Goal: Transaction & Acquisition: Register for event/course

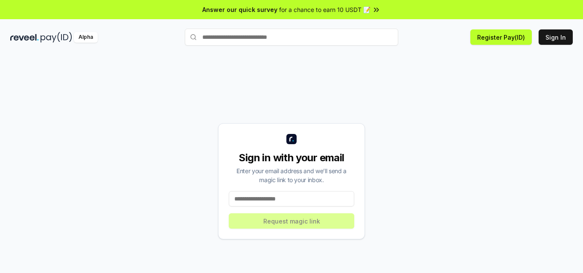
click at [273, 200] on input at bounding box center [291, 198] width 125 height 15
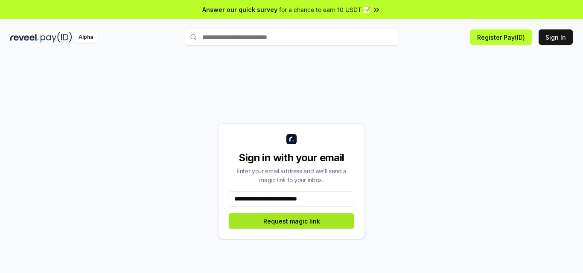
type input "**********"
click at [288, 222] on button "Request magic link" at bounding box center [291, 220] width 125 height 15
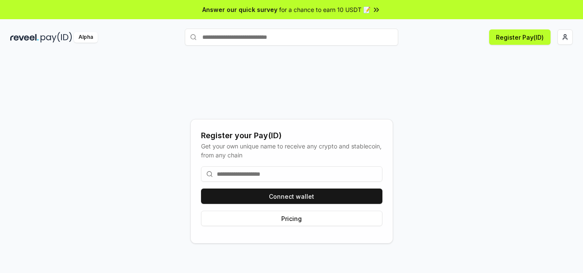
type input "*"
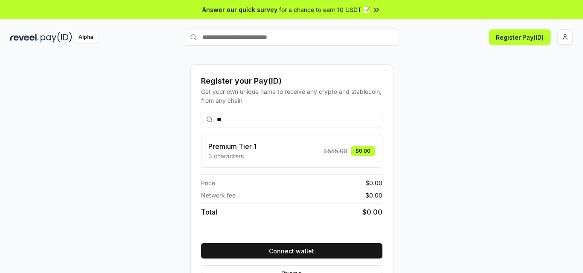
type input "*"
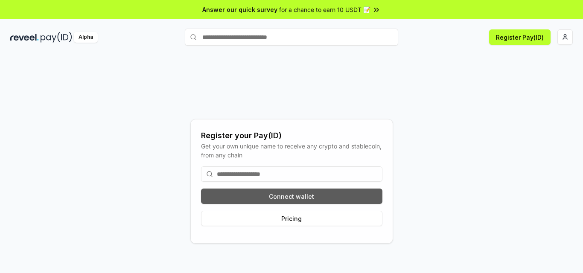
click at [307, 193] on button "Connect wallet" at bounding box center [291, 196] width 181 height 15
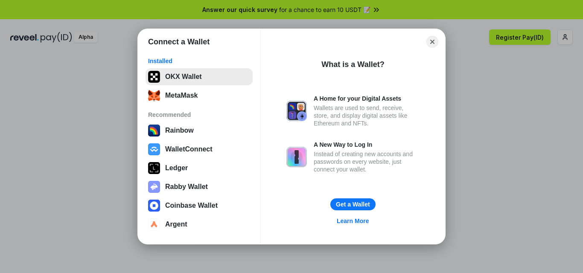
click at [192, 79] on button "OKX Wallet" at bounding box center [199, 76] width 107 height 17
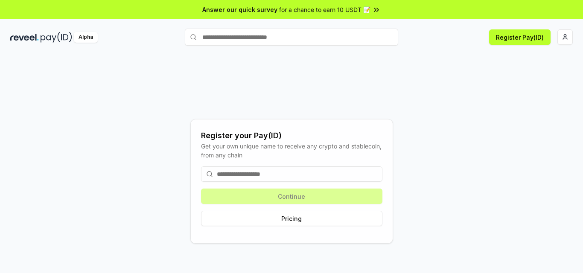
click at [279, 175] on input at bounding box center [291, 173] width 181 height 15
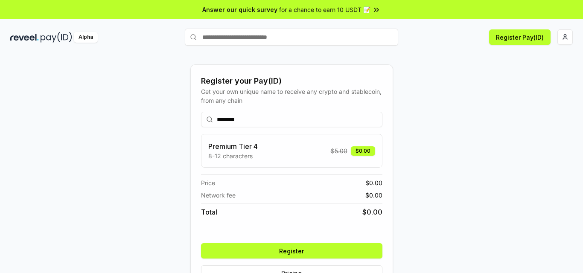
type input "********"
click at [279, 156] on div "Premium Tier 4 8-12 characters $ 5.00 $0.00" at bounding box center [291, 150] width 167 height 19
click at [248, 154] on p "8-12 characters" at bounding box center [232, 155] width 49 height 9
click at [303, 246] on button "Register" at bounding box center [291, 250] width 181 height 15
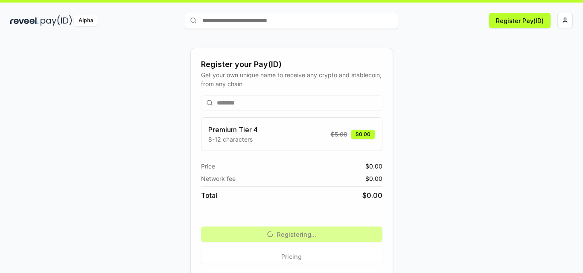
scroll to position [25, 0]
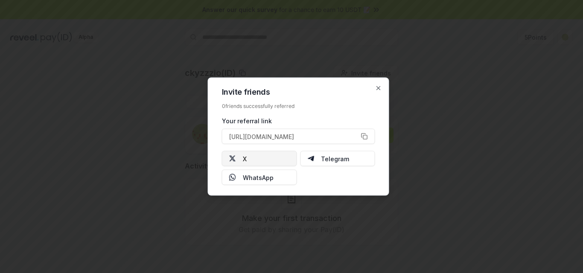
click at [249, 161] on button "X" at bounding box center [259, 158] width 75 height 15
click at [376, 90] on icon "button" at bounding box center [378, 88] width 7 height 7
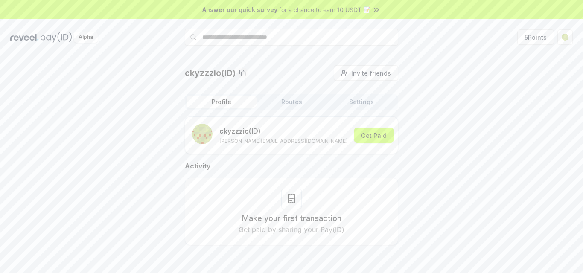
click at [376, 10] on icon at bounding box center [376, 10] width 9 height 9
click at [538, 37] on button "5 Points" at bounding box center [535, 36] width 37 height 15
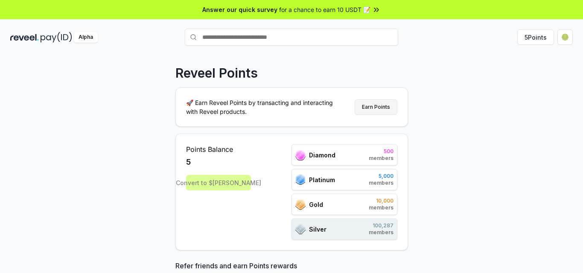
click at [376, 106] on button "Earn Points" at bounding box center [376, 106] width 43 height 15
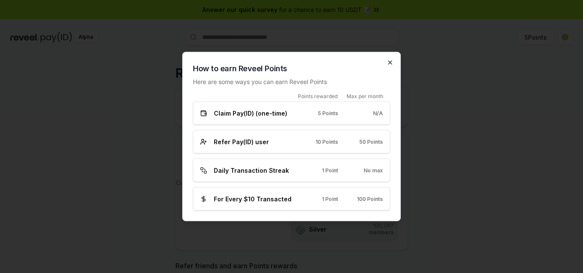
click at [387, 64] on icon "button" at bounding box center [390, 62] width 7 height 7
